Goal: Task Accomplishment & Management: Use online tool/utility

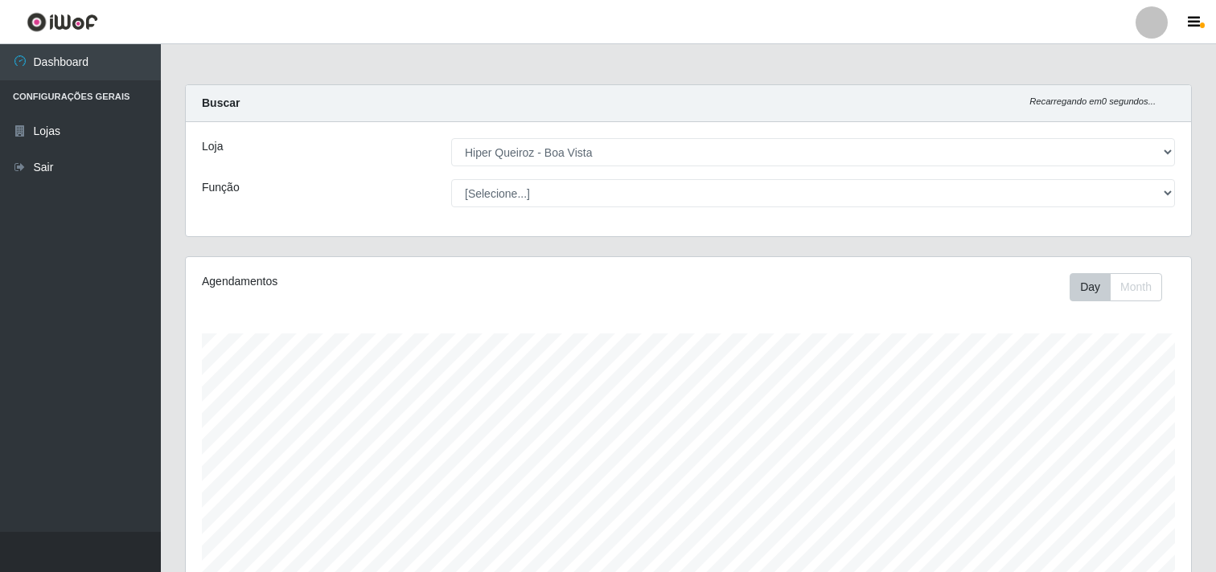
select select "514"
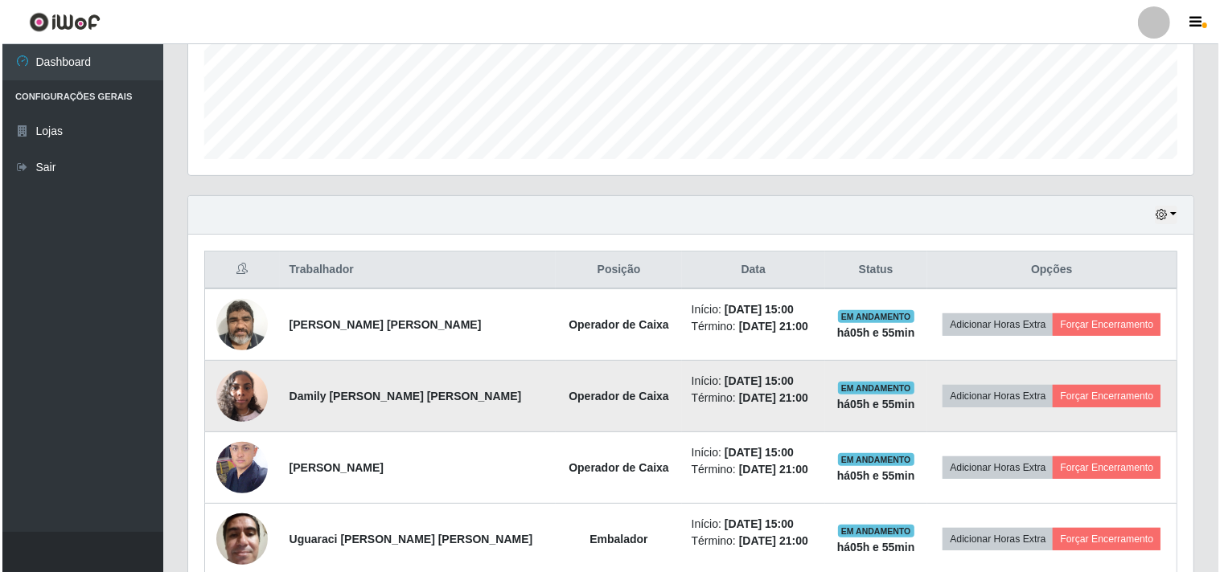
scroll to position [446, 0]
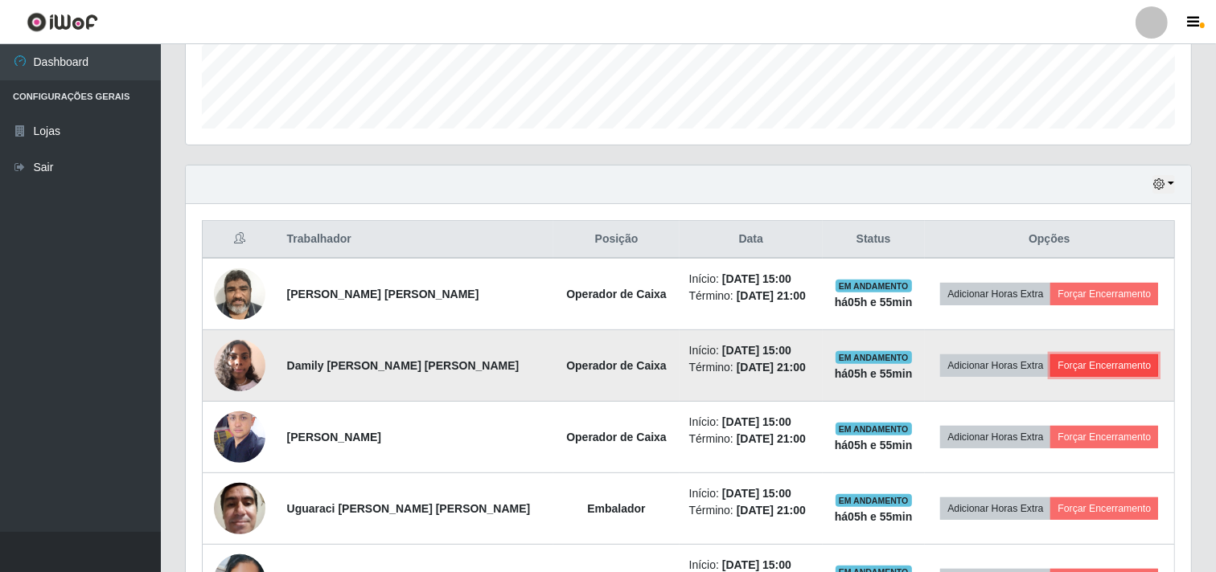
click at [1089, 367] on button "Forçar Encerramento" at bounding box center [1104, 366] width 108 height 23
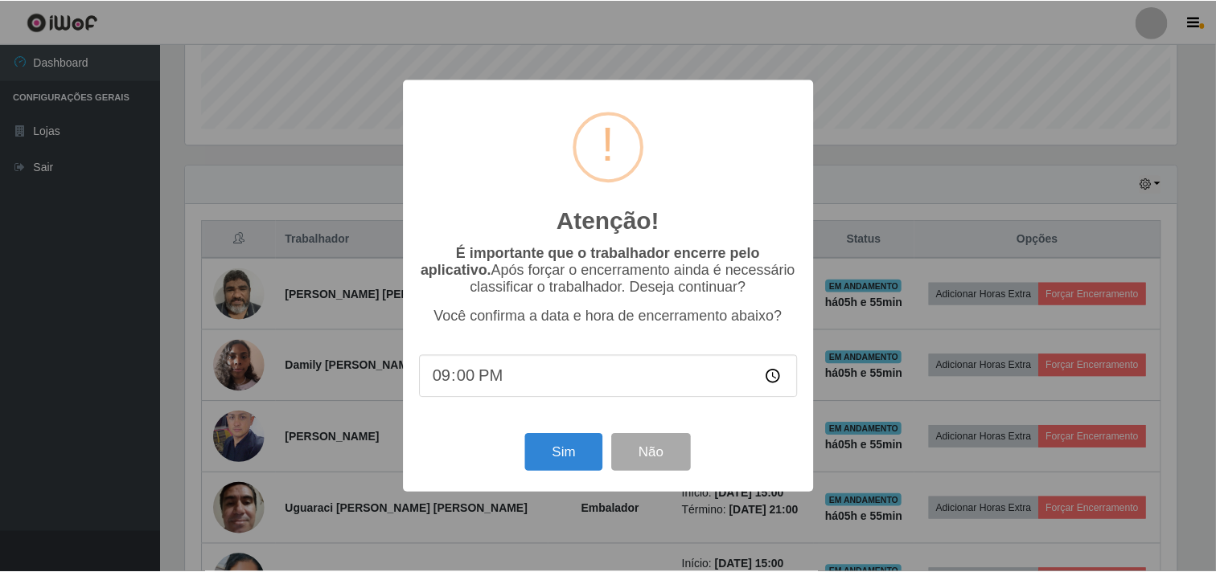
scroll to position [333, 995]
drag, startPoint x: 550, startPoint y: 448, endPoint x: 569, endPoint y: 412, distance: 40.3
click at [550, 449] on button "Sim" at bounding box center [566, 453] width 78 height 38
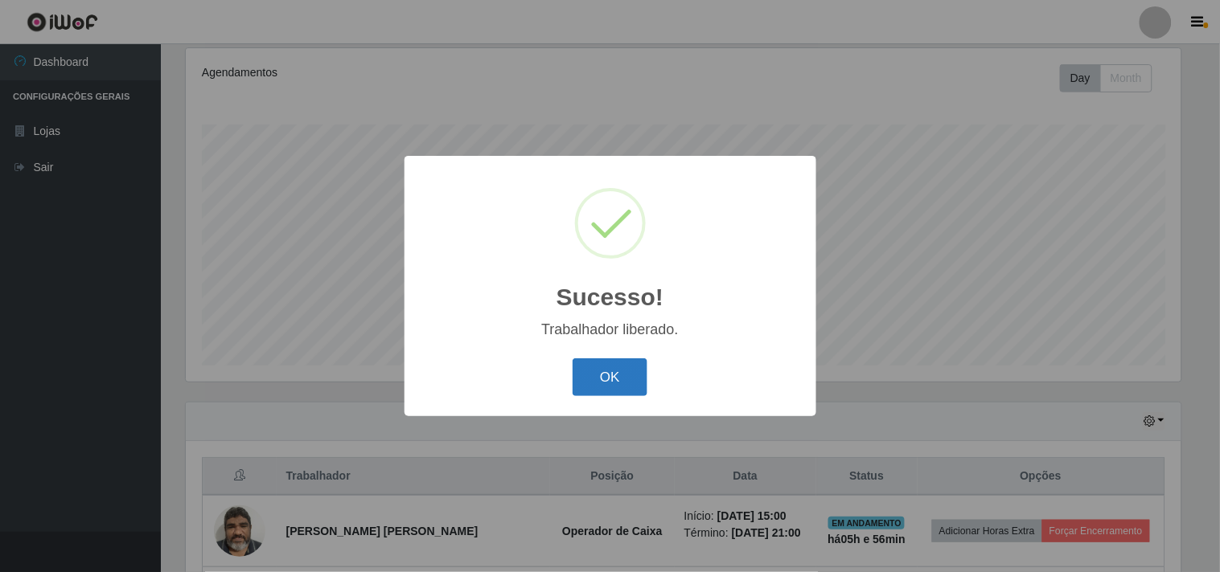
click at [589, 363] on button "OK" at bounding box center [609, 378] width 75 height 38
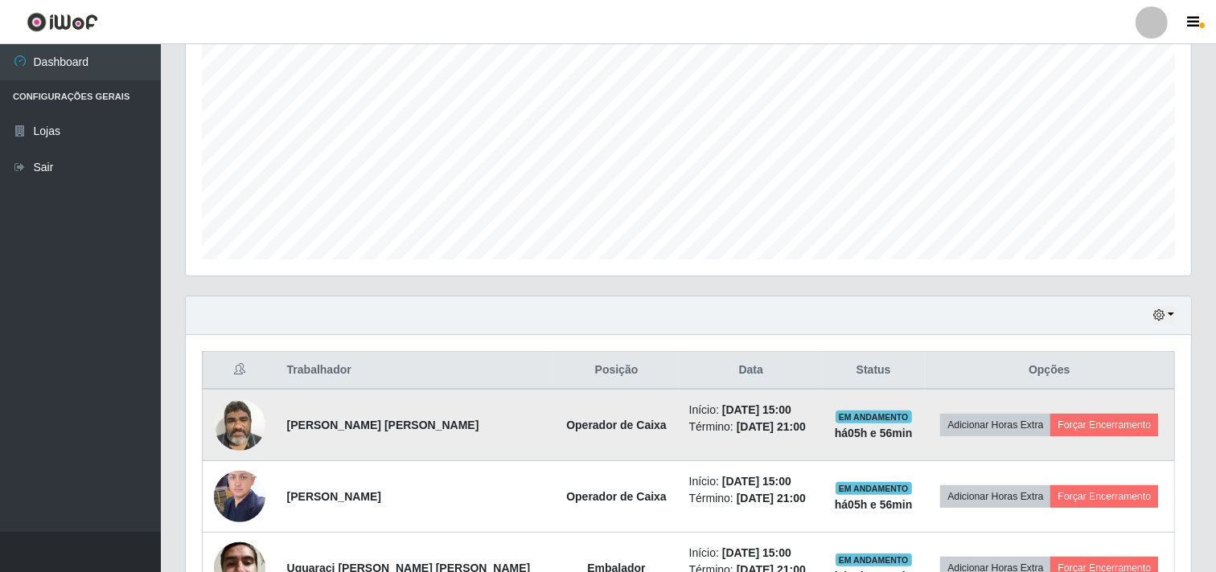
scroll to position [495, 0]
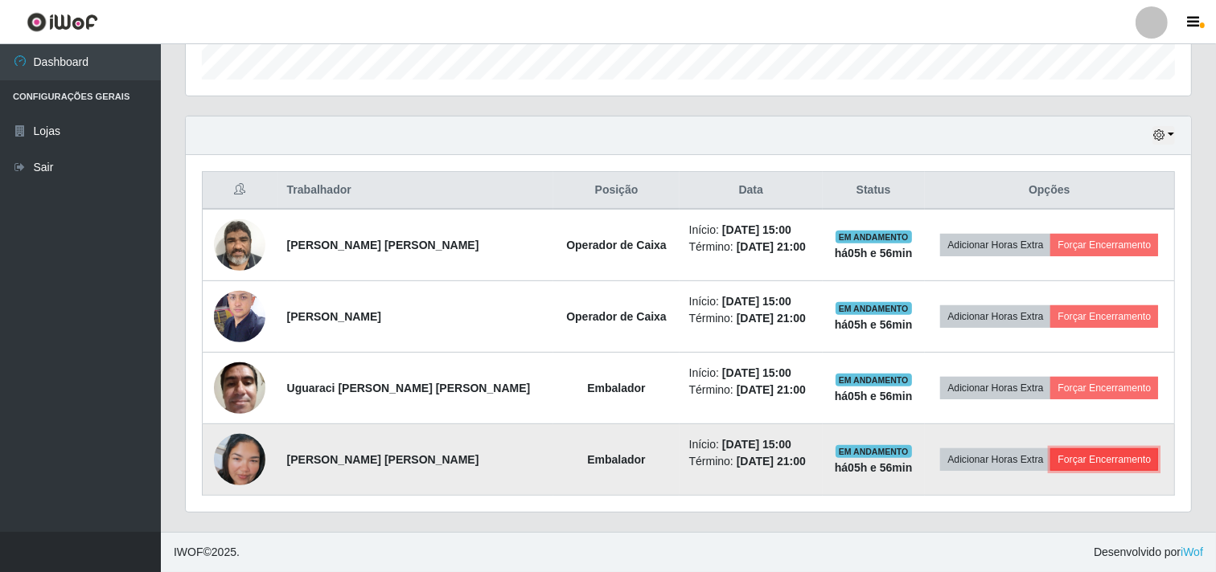
click at [1081, 460] on button "Forçar Encerramento" at bounding box center [1104, 460] width 108 height 23
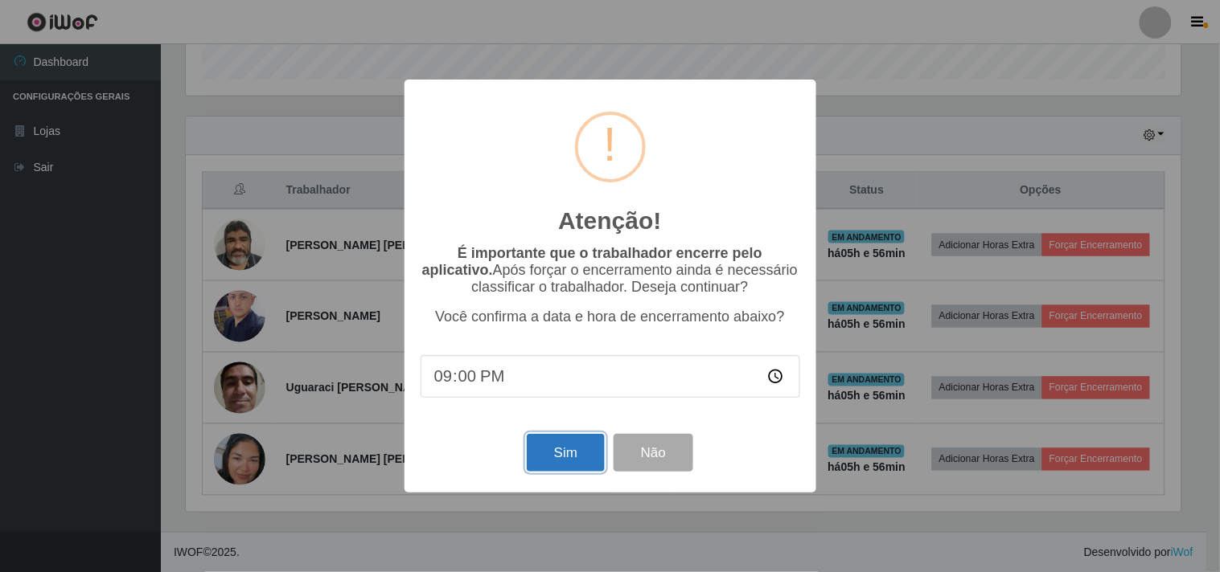
click at [561, 453] on button "Sim" at bounding box center [566, 453] width 78 height 38
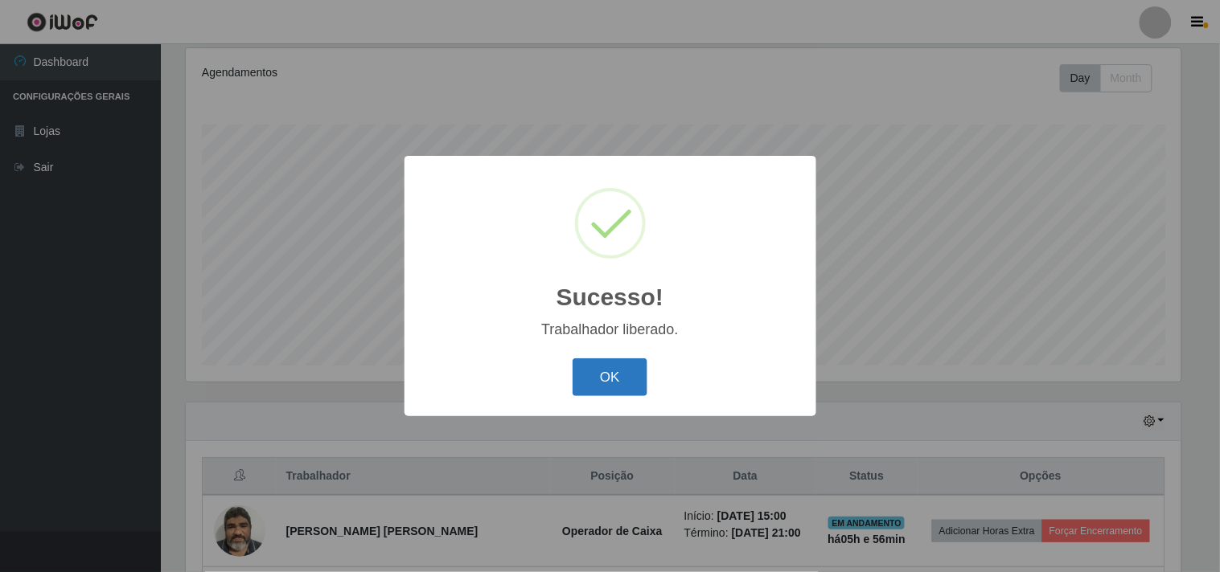
click at [645, 382] on button "OK" at bounding box center [609, 378] width 75 height 38
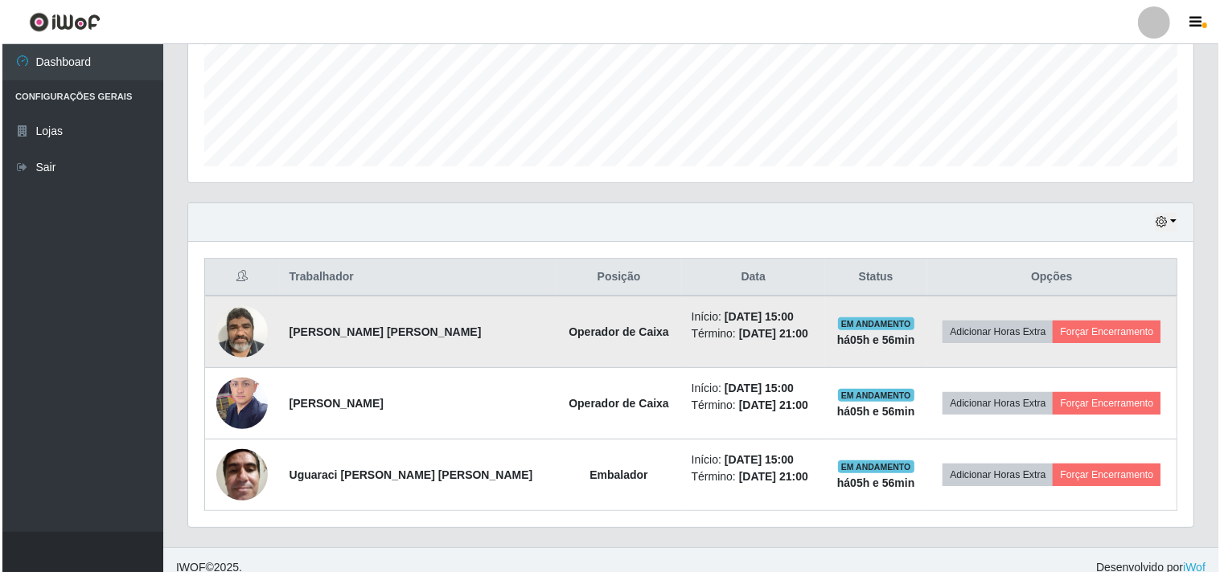
scroll to position [424, 0]
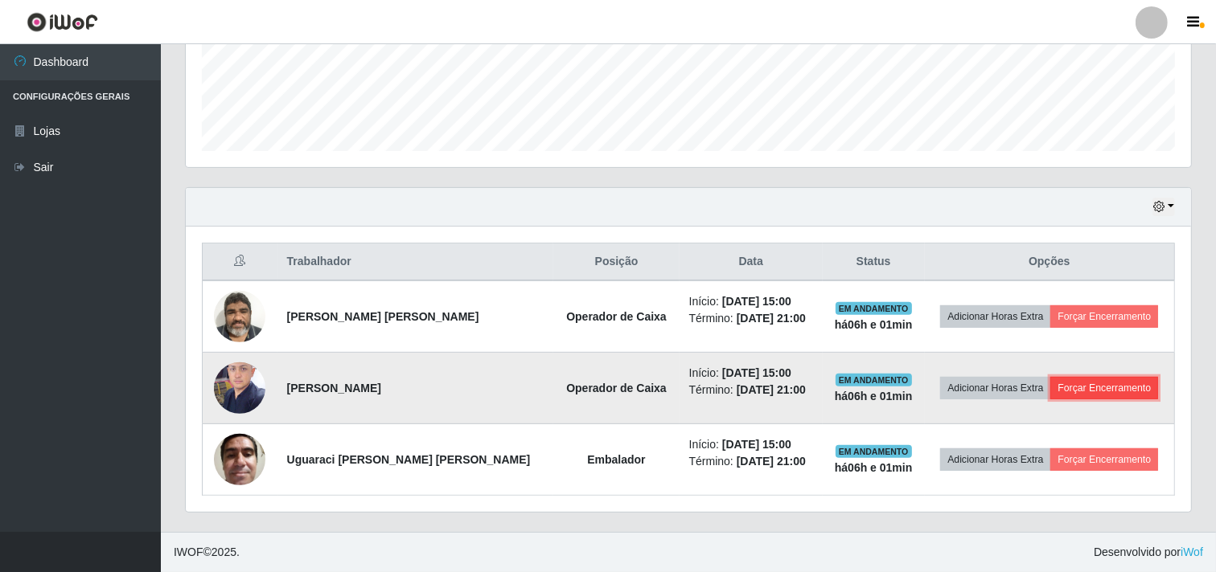
click at [1122, 388] on button "Forçar Encerramento" at bounding box center [1104, 388] width 108 height 23
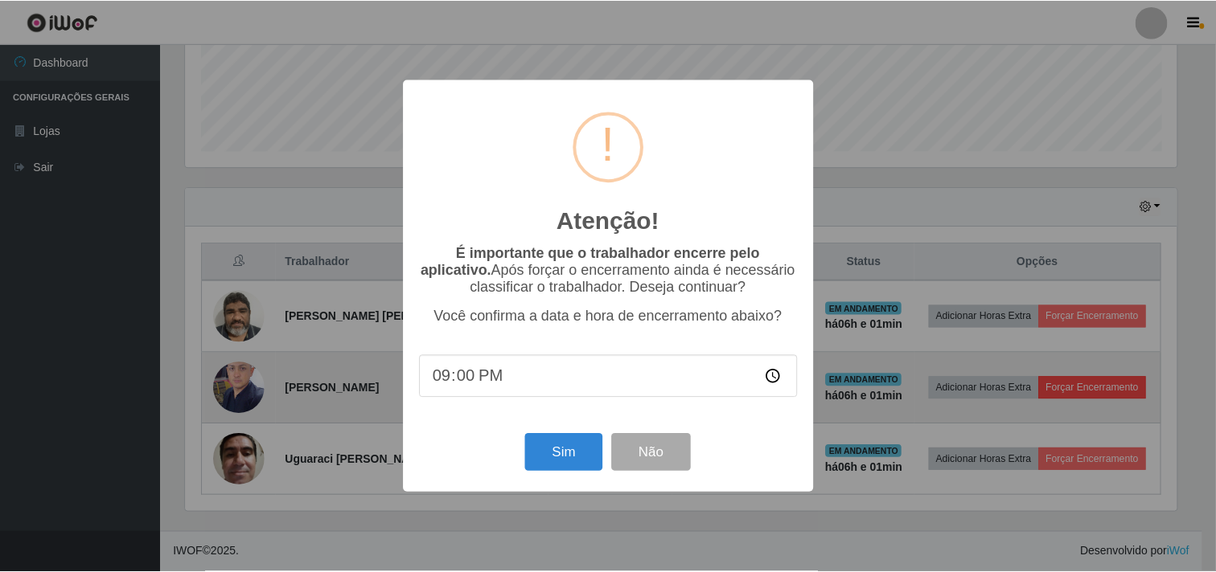
scroll to position [333, 995]
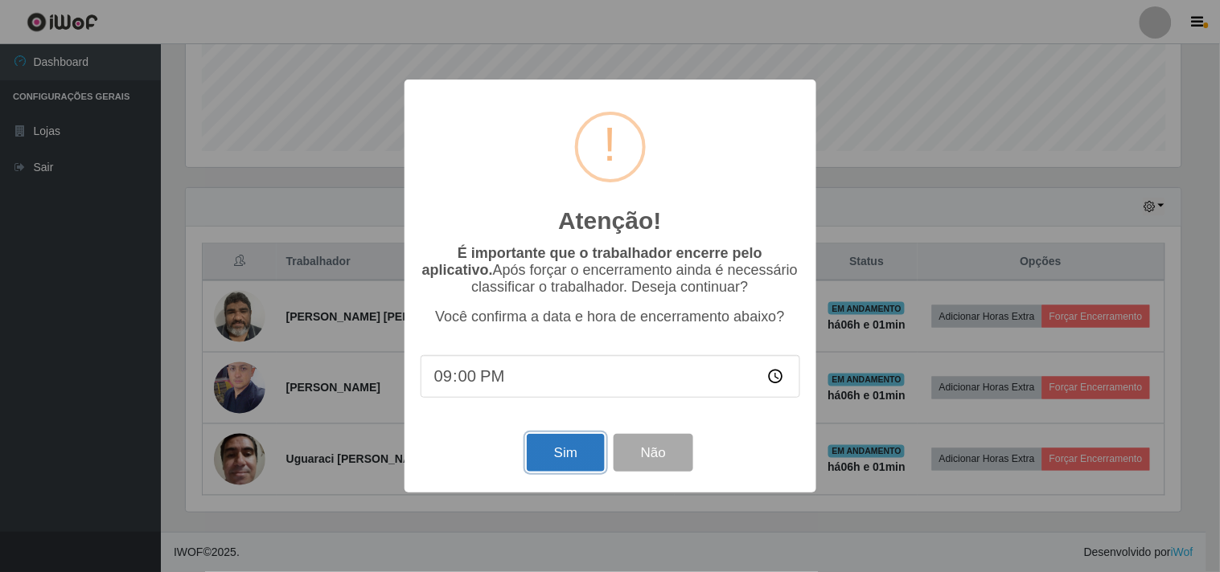
click at [571, 462] on button "Sim" at bounding box center [566, 453] width 78 height 38
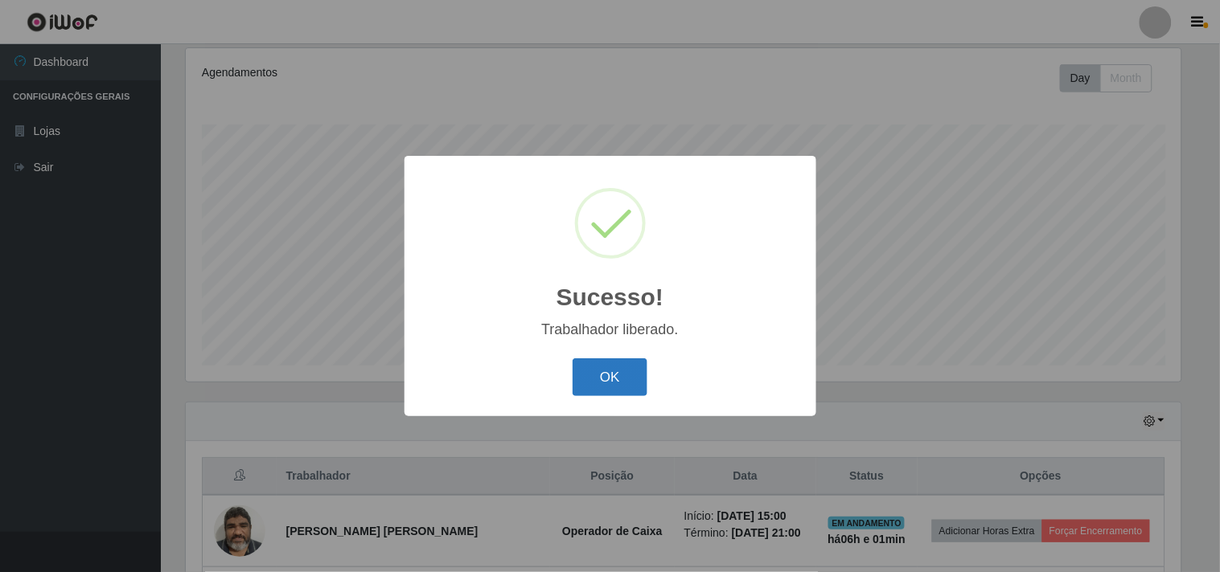
click at [612, 360] on button "OK" at bounding box center [609, 378] width 75 height 38
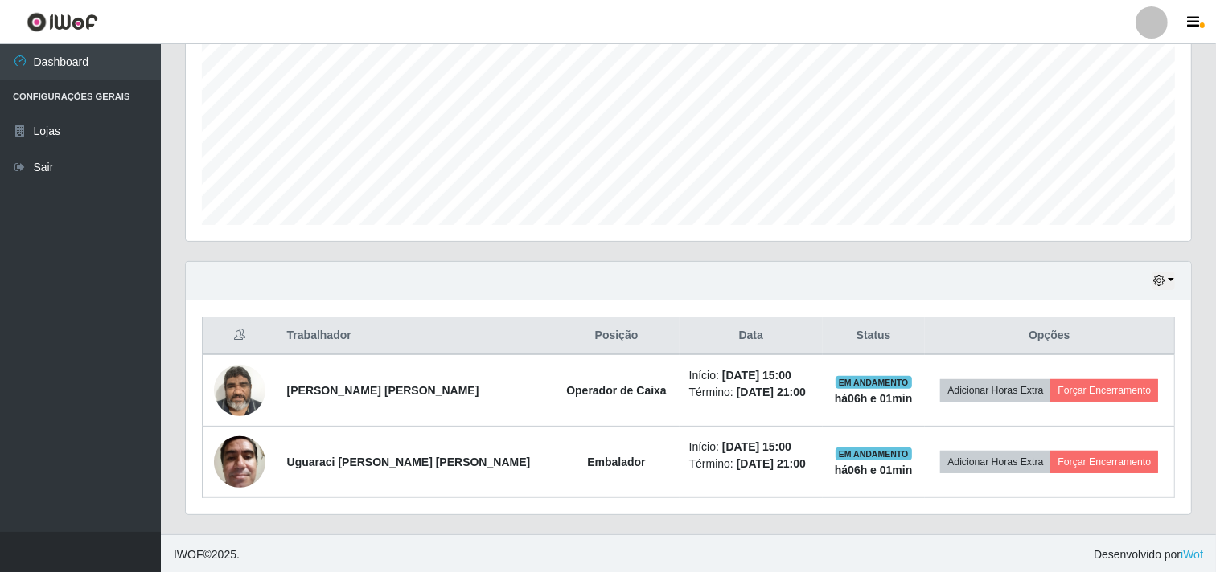
scroll to position [352, 0]
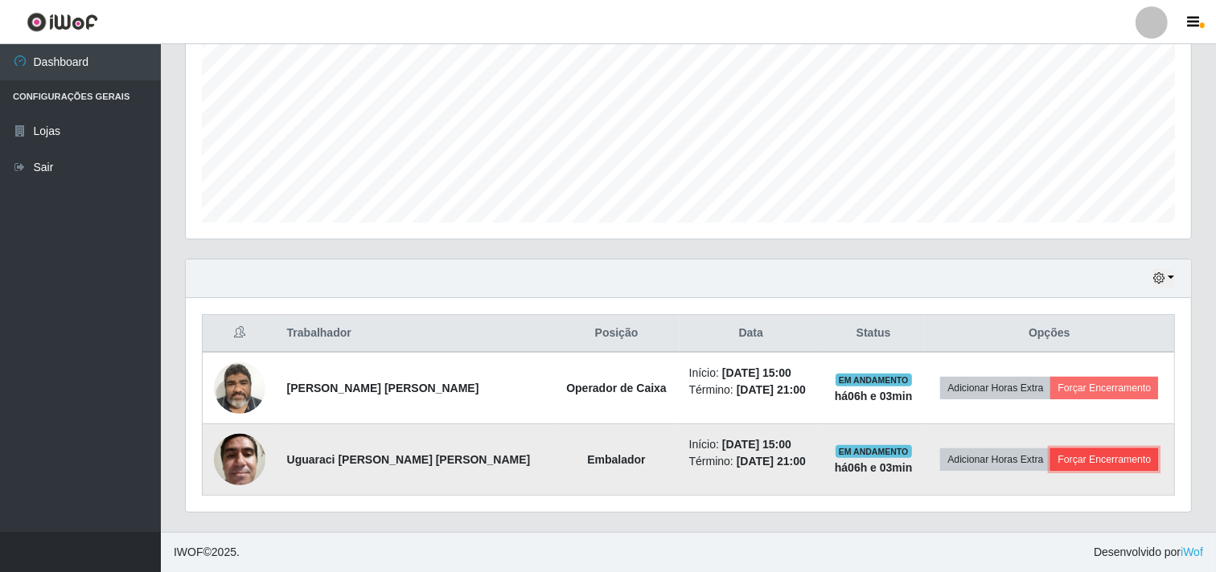
click at [1084, 463] on button "Forçar Encerramento" at bounding box center [1104, 460] width 108 height 23
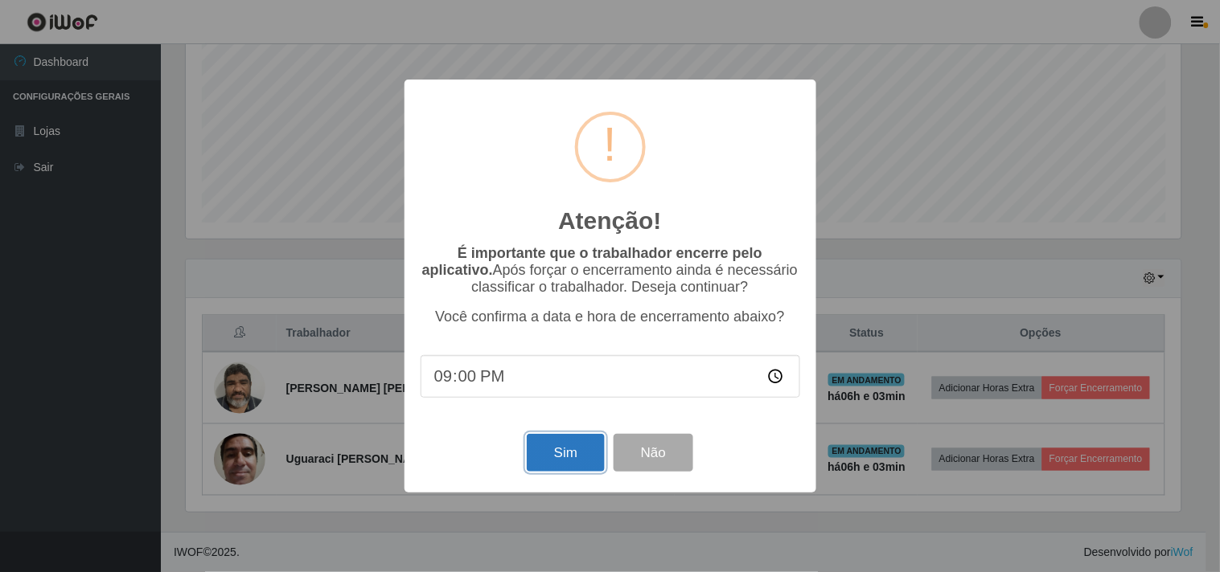
click at [583, 465] on button "Sim" at bounding box center [566, 453] width 78 height 38
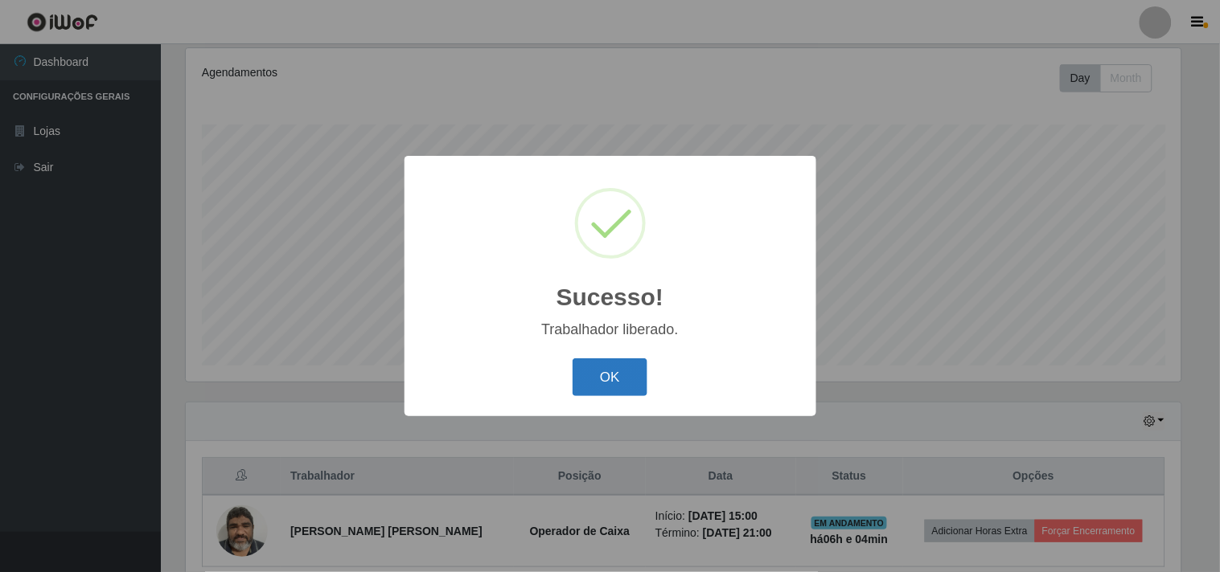
click at [612, 363] on button "OK" at bounding box center [609, 378] width 75 height 38
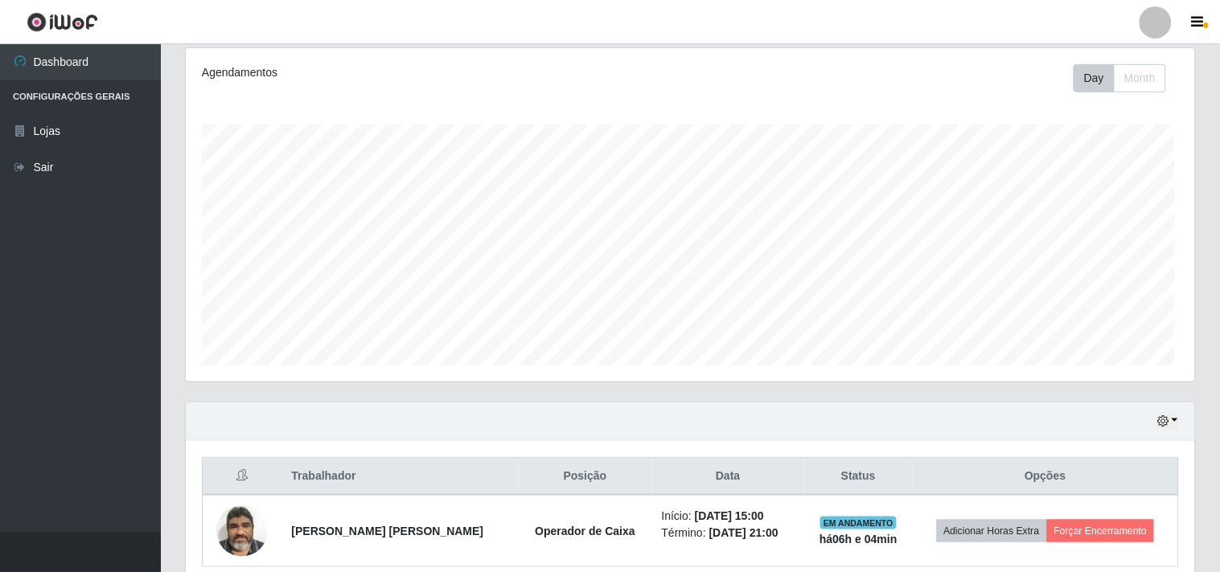
scroll to position [333, 1005]
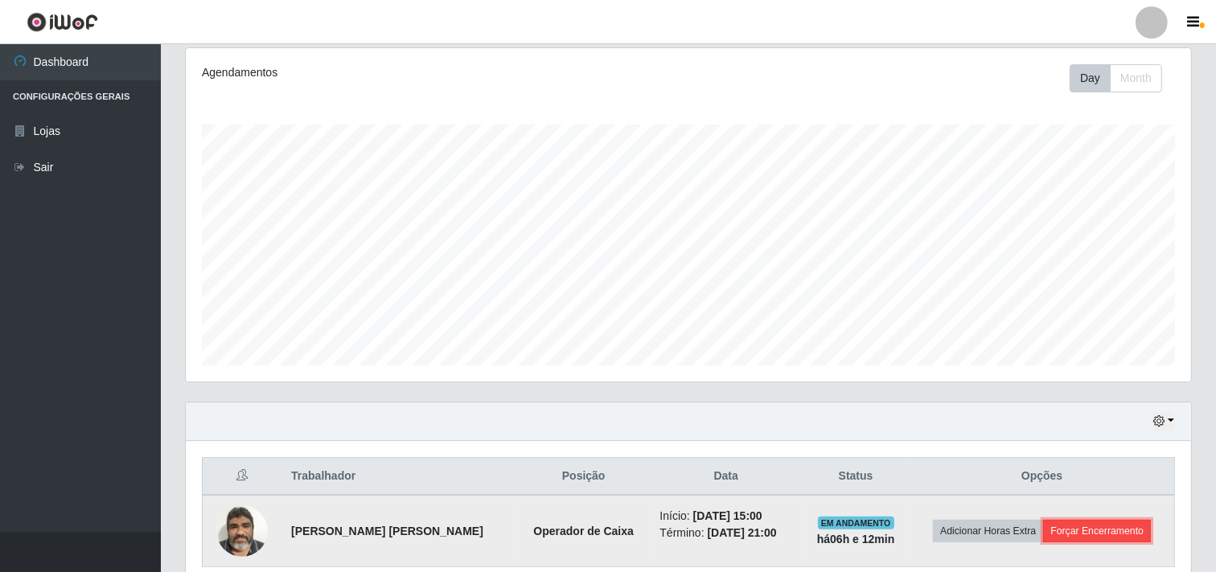
click at [1084, 539] on button "Forçar Encerramento" at bounding box center [1097, 531] width 108 height 23
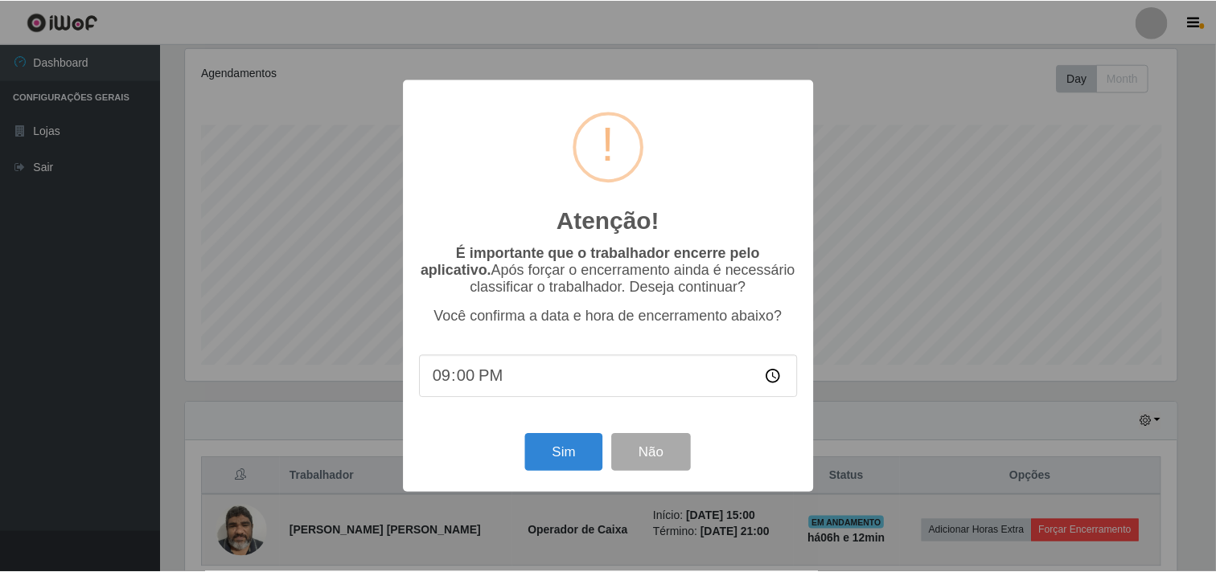
scroll to position [333, 995]
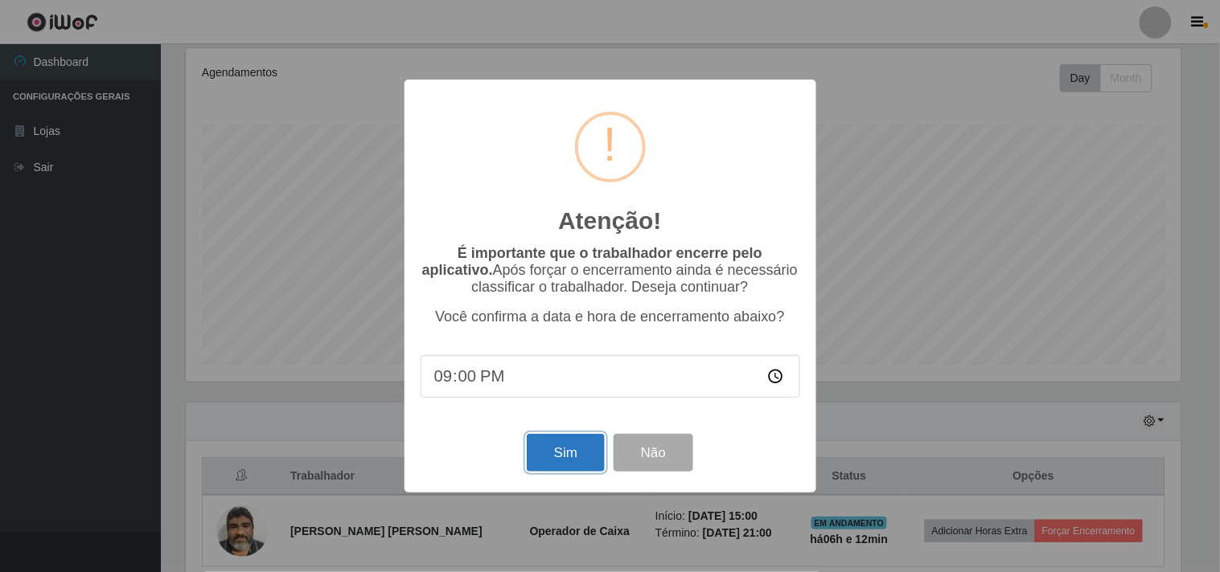
click at [552, 449] on button "Sim" at bounding box center [566, 453] width 78 height 38
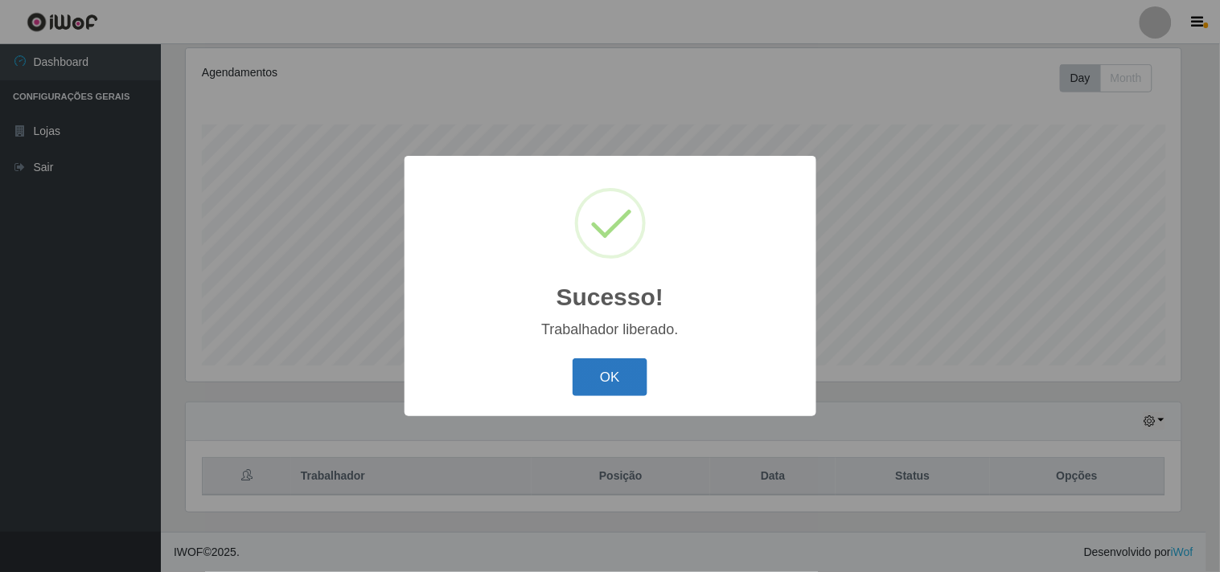
click at [624, 375] on button "OK" at bounding box center [609, 378] width 75 height 38
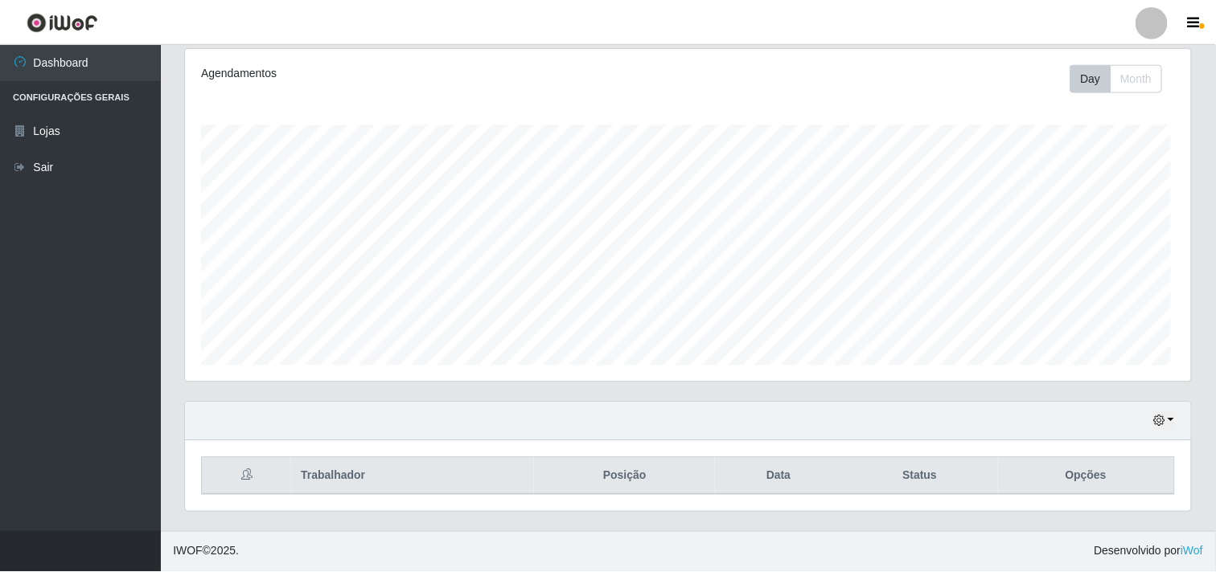
scroll to position [333, 1005]
